Goal: Task Accomplishment & Management: Complete application form

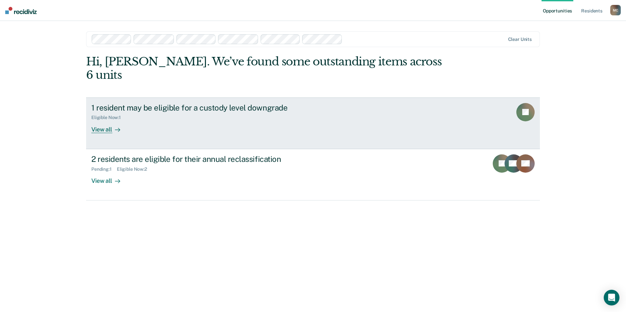
click at [138, 103] on div "1 resident may be eligible for a custody level downgrade" at bounding box center [206, 107] width 230 height 9
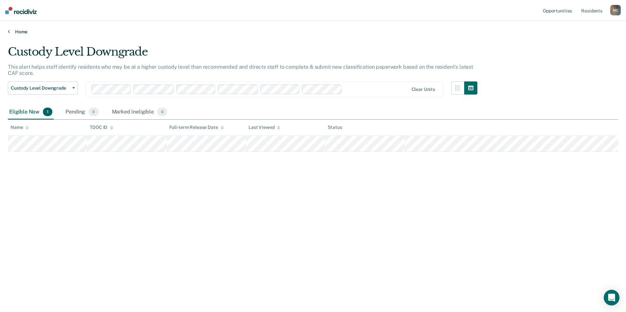
click at [10, 31] on link "Home" at bounding box center [313, 32] width 610 height 6
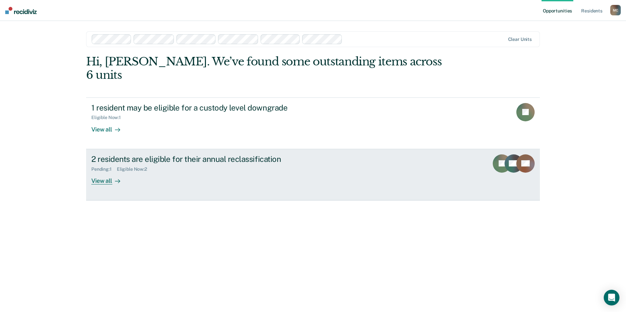
click at [171, 155] on div "2 residents are eligible for their annual reclassification" at bounding box center [206, 159] width 230 height 9
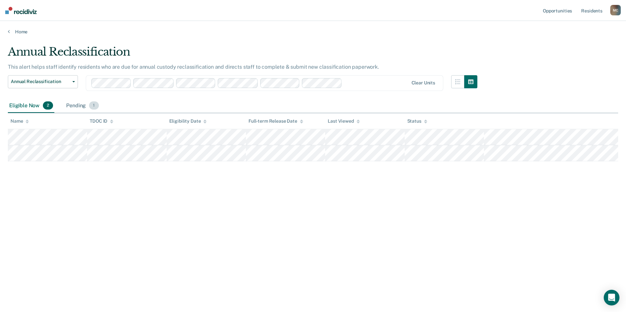
click at [94, 107] on span "1" at bounding box center [93, 106] width 9 height 9
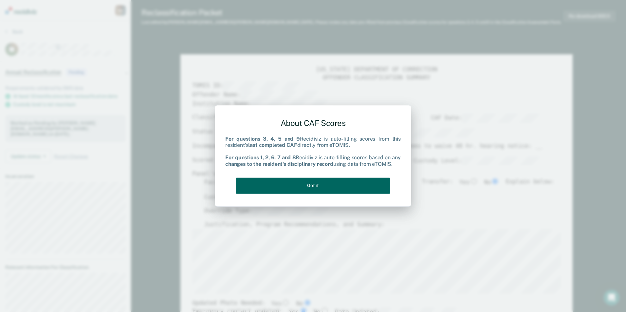
click at [319, 185] on button "Got it" at bounding box center [313, 186] width 155 height 16
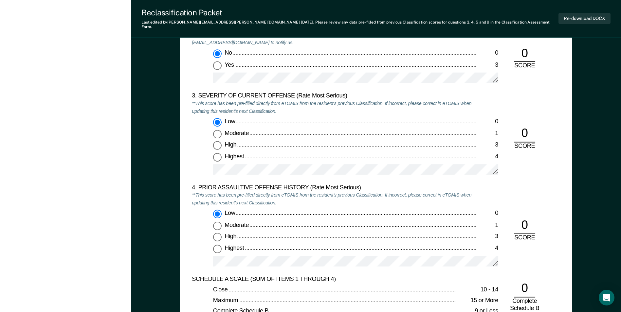
scroll to position [819, 0]
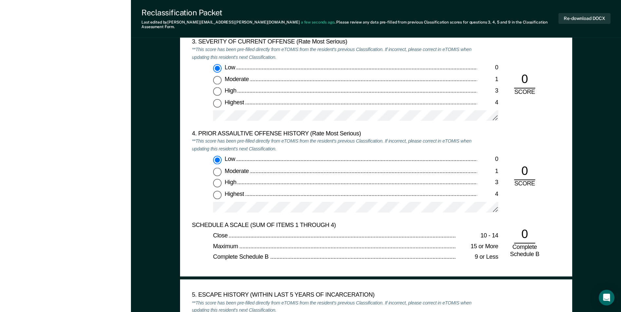
type textarea "x"
